Goal: Task Accomplishment & Management: Complete application form

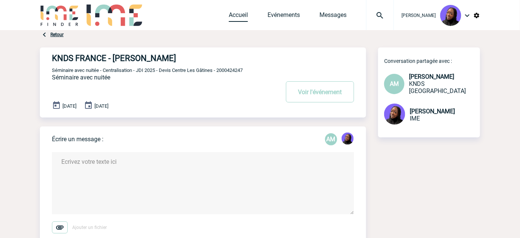
click at [241, 15] on link "Accueil" at bounding box center [238, 16] width 19 height 11
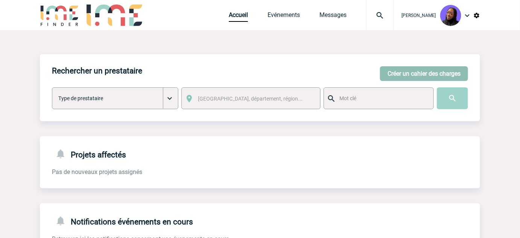
click at [413, 75] on button "Créer un cahier des charges" at bounding box center [424, 73] width 88 height 15
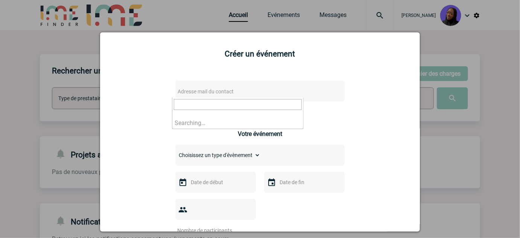
click at [241, 92] on span "Adresse mail du contact" at bounding box center [241, 91] width 132 height 11
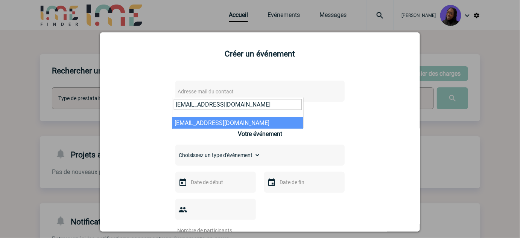
type input "[EMAIL_ADDRESS][DOMAIN_NAME]"
select select "132774"
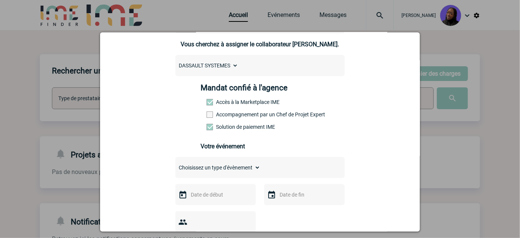
click at [222, 117] on label "Accompagnement par un Chef de Projet Expert" at bounding box center [223, 114] width 33 height 6
click at [0, 0] on input "Accompagnement par un Chef de Projet Expert" at bounding box center [0, 0] width 0 height 0
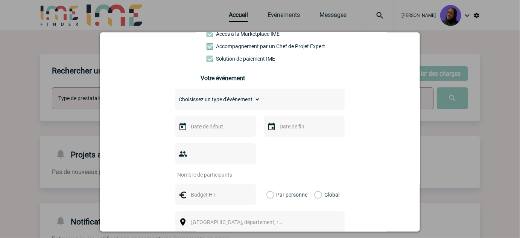
scroll to position [137, 0]
click at [228, 104] on select "Choisissez un type d'évènement Séminaire avec nuitée Séminaire sans nuitée Repa…" at bounding box center [217, 99] width 85 height 11
select select "9"
click at [175, 97] on select "Choisissez un type d'évènement Séminaire avec nuitée Séminaire sans nuitée Repa…" at bounding box center [217, 99] width 85 height 11
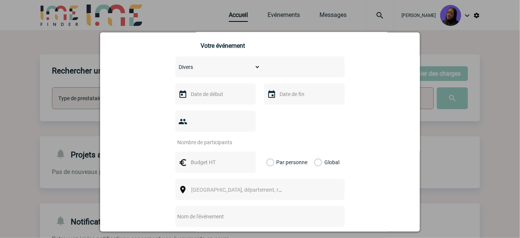
scroll to position [205, 0]
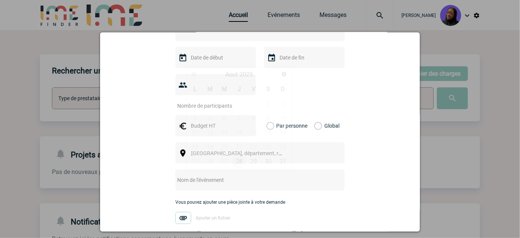
click at [219, 63] on input "text" at bounding box center [215, 58] width 52 height 10
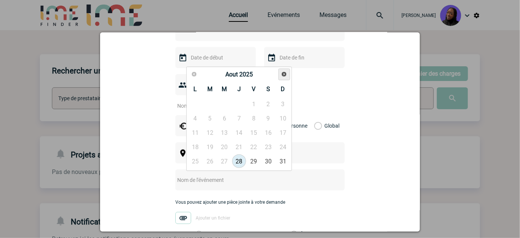
click at [281, 77] on link "Suivant" at bounding box center [285, 75] width 12 height 12
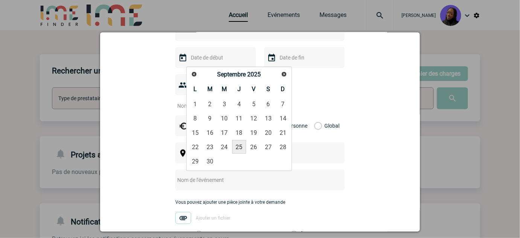
click at [243, 146] on link "25" at bounding box center [239, 147] width 14 height 14
type input "[DATE]"
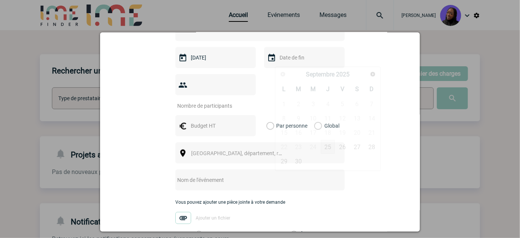
click at [289, 61] on input "text" at bounding box center [304, 58] width 52 height 10
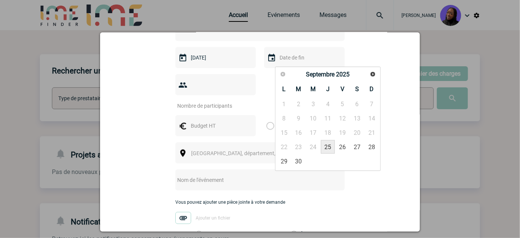
click at [330, 146] on link "25" at bounding box center [328, 147] width 14 height 14
type input "[DATE]"
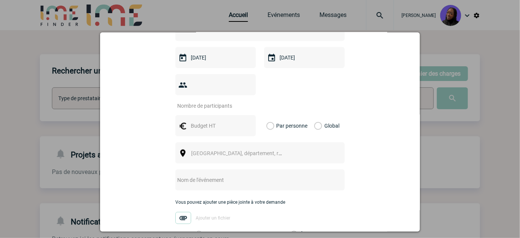
click at [221, 101] on input "number" at bounding box center [210, 106] width 71 height 10
type input "200"
click at [202, 121] on input "text" at bounding box center [215, 126] width 52 height 10
type input "1785"
click at [195, 150] on span "[GEOGRAPHIC_DATA], département, région..." at bounding box center [243, 153] width 105 height 6
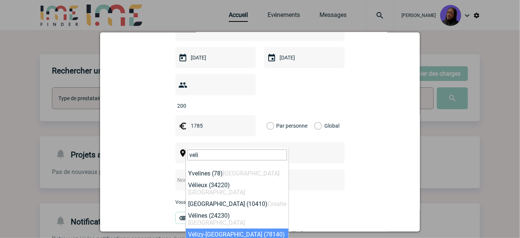
type input "veli"
select select "1021"
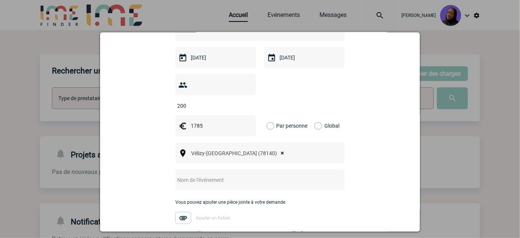
click at [213, 175] on input "text" at bounding box center [249, 180] width 149 height 10
click at [248, 175] on input "Centralisation -" at bounding box center [249, 180] width 149 height 10
paste input "DELMIA pour DELMIA Community Summit EWEST"
click at [228, 175] on input "Centralisation - DELMIA pour DELMIA Community Summit EWEST" at bounding box center [249, 180] width 149 height 10
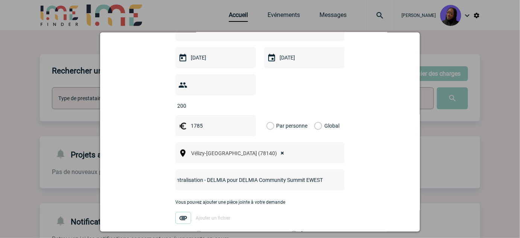
click at [228, 175] on input "Centralisation - DELMIA pour DELMIA Community Summit EWEST" at bounding box center [249, 180] width 149 height 10
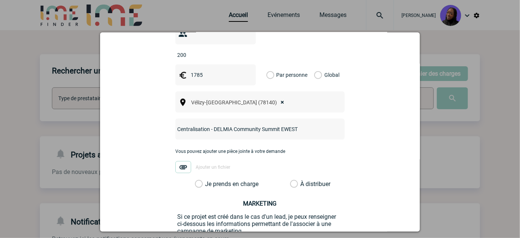
scroll to position [274, 0]
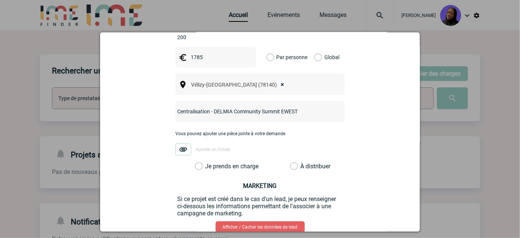
type input "Centralisation - DELMIA Community Summit EWEST"
click at [196, 163] on label "Je prends en charge" at bounding box center [201, 167] width 13 height 8
click at [0, 0] on input "Je prends en charge" at bounding box center [0, 0] width 0 height 0
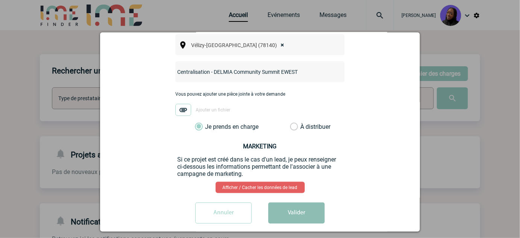
click at [300, 209] on button "Valider" at bounding box center [296, 213] width 56 height 21
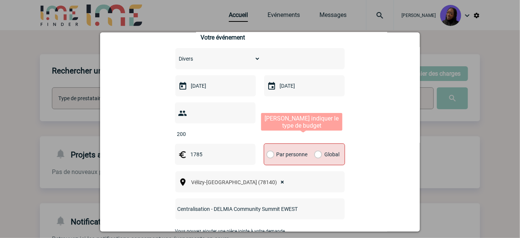
click at [321, 145] on div "Global" at bounding box center [325, 154] width 25 height 21
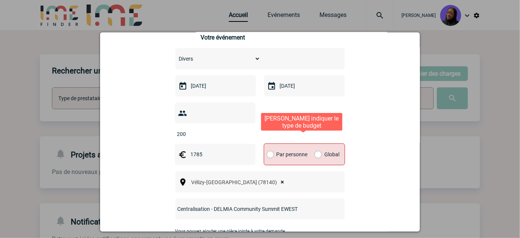
drag, startPoint x: 316, startPoint y: 143, endPoint x: 336, endPoint y: 142, distance: 19.2
click at [316, 144] on label "Global" at bounding box center [316, 154] width 5 height 21
click at [0, 0] on input "Global" at bounding box center [0, 0] width 0 height 0
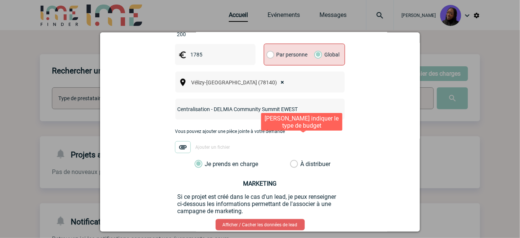
scroll to position [314, 0]
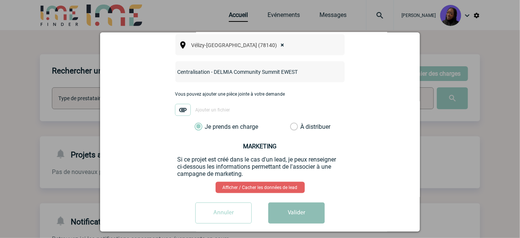
click at [299, 207] on button "Valider" at bounding box center [296, 213] width 56 height 21
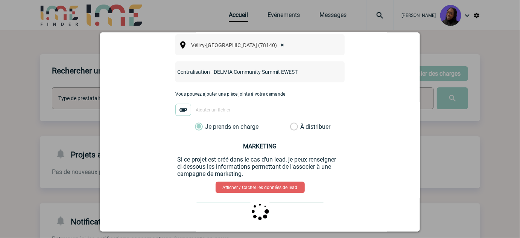
scroll to position [0, 0]
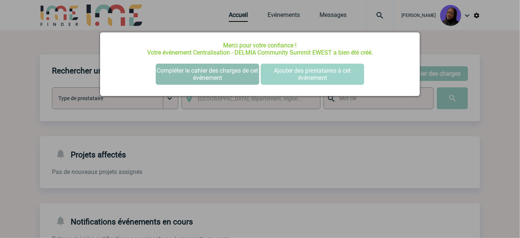
click at [216, 75] on button "Compléter le cahier des charges de cet événement" at bounding box center [208, 74] width 104 height 21
click at [213, 73] on button "Compléter le cahier des charges de cet événement" at bounding box center [208, 74] width 104 height 21
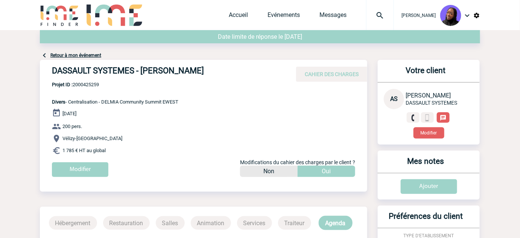
click at [160, 69] on h4 "DASSAULT SYSTEMES - Ashley SOLER" at bounding box center [165, 72] width 226 height 13
copy div "DASSAULT SYSTEMES - Ashley SOLER"
click at [95, 83] on span "Projet ID : 2000425259" at bounding box center [115, 85] width 127 height 6
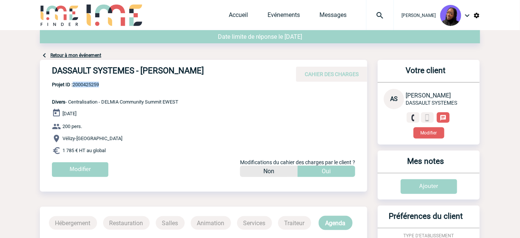
click at [95, 83] on span "Projet ID : 2000425259" at bounding box center [115, 85] width 127 height 6
copy span "2000425259"
drag, startPoint x: 119, startPoint y: 153, endPoint x: 52, endPoint y: 105, distance: 82.6
click at [52, 105] on div "DASSAULT SYSTEMES - Ashley SOLER CAHIER DES CHARGES DASSAULT SYSTEMES - Ashley …" at bounding box center [204, 121] width 328 height 123
copy div "Divers - Centralisation - DELMIA Community Summit EWEST 25 Septembre 2025 200 p…"
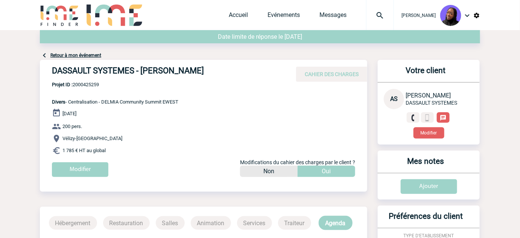
click at [81, 84] on span "Projet ID : 2000425259" at bounding box center [115, 85] width 127 height 6
copy span "2000425259"
click at [132, 71] on h4 "DASSAULT SYSTEMES - Ashley SOLER" at bounding box center [165, 72] width 226 height 13
drag, startPoint x: 134, startPoint y: 72, endPoint x: 50, endPoint y: 73, distance: 84.0
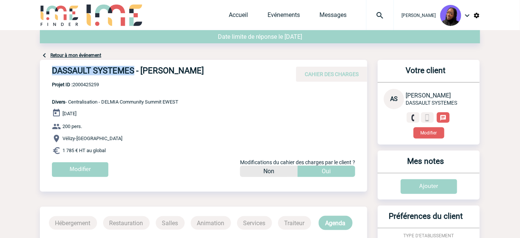
click at [50, 73] on div "DASSAULT SYSTEMES - Ashley SOLER CAHIER DES CHARGES" at bounding box center [204, 71] width 328 height 22
copy h4 "DASSAULT SYSTEMES"
